Goal: Find specific page/section: Find specific page/section

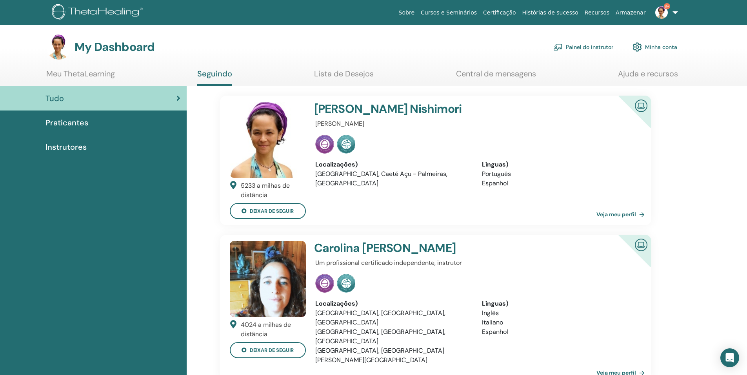
click at [596, 45] on link "Painel do instrutor" at bounding box center [584, 46] width 60 height 17
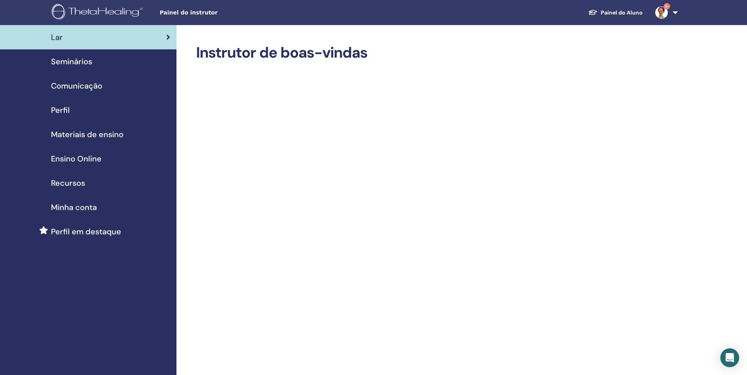
click at [90, 64] on span "Seminários" at bounding box center [71, 62] width 41 height 12
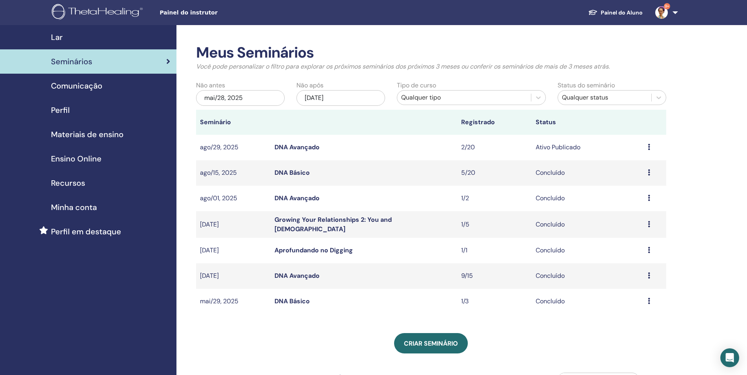
click at [310, 147] on link "DNA Avançado" at bounding box center [297, 147] width 45 height 8
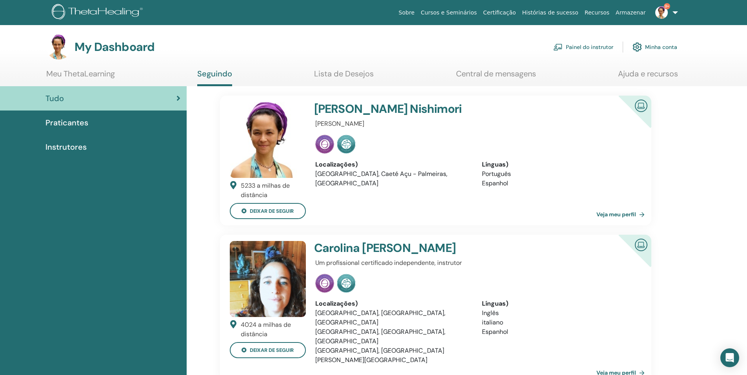
click at [607, 50] on link "Painel do instrutor" at bounding box center [584, 46] width 60 height 17
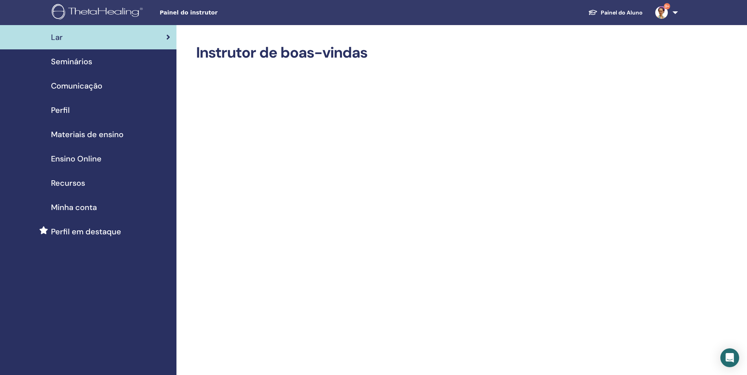
click at [97, 89] on span "Comunicação" at bounding box center [76, 86] width 51 height 12
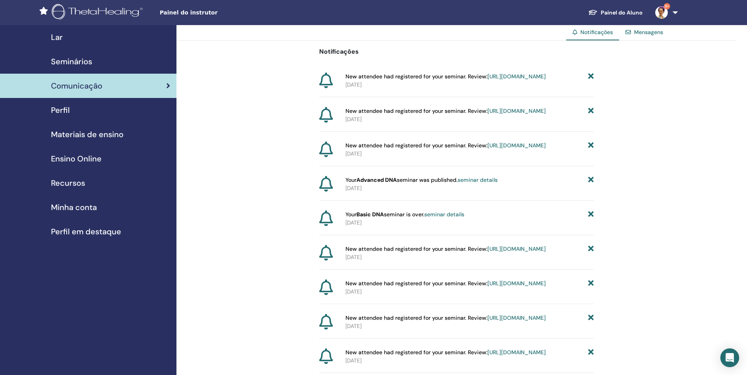
click at [80, 60] on span "Seminários" at bounding box center [71, 62] width 41 height 12
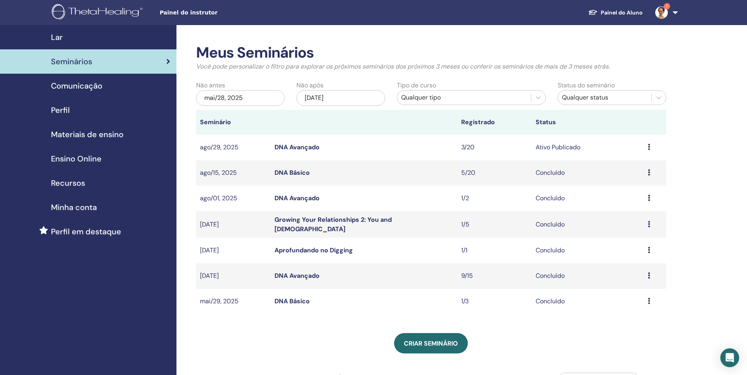
click at [309, 146] on link "DNA Avançado" at bounding box center [297, 147] width 45 height 8
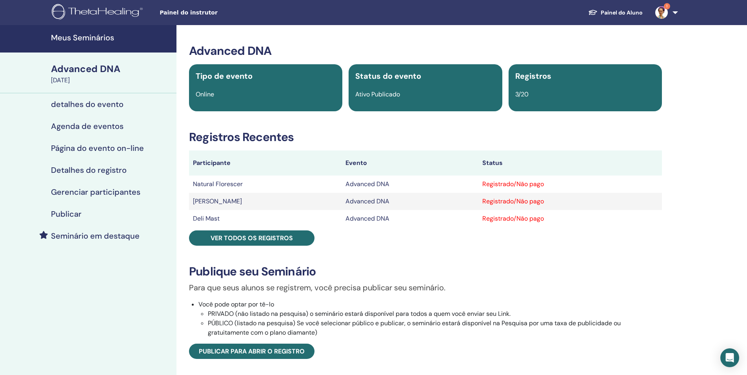
click at [228, 186] on td "Natural Florescer" at bounding box center [265, 184] width 153 height 17
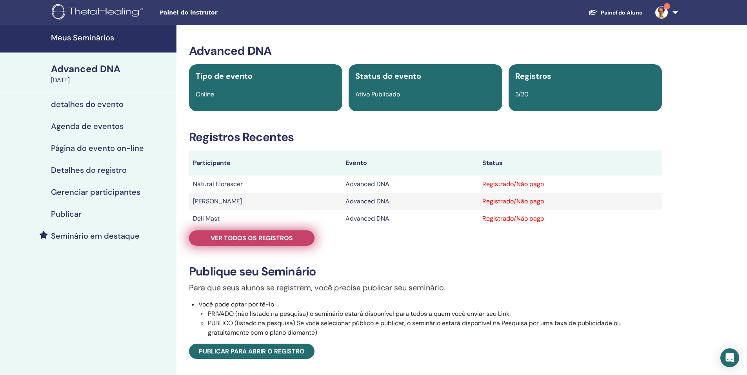
click at [268, 237] on span "Ver todos os registros" at bounding box center [252, 238] width 82 height 8
